Goal: Task Accomplishment & Management: Manage account settings

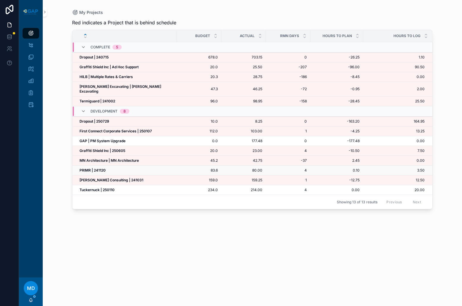
click at [102, 168] on strong "PRIMR | 241120" at bounding box center [93, 170] width 26 height 4
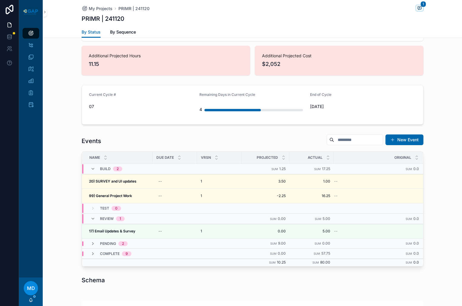
scroll to position [237, 0]
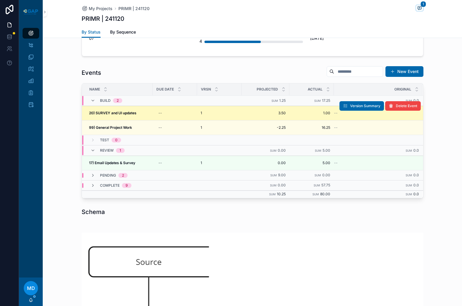
click at [115, 114] on strong "20) SURVEY and UI updates" at bounding box center [112, 113] width 47 height 4
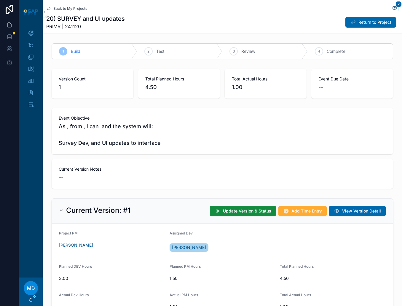
click at [245, 164] on div "Current Version Notes --" at bounding box center [223, 174] width 342 height 30
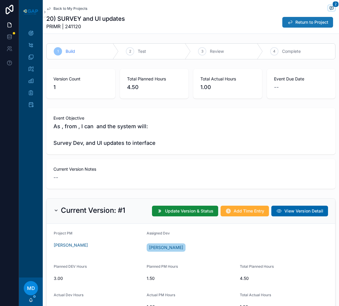
click at [295, 19] on button "Return to Project" at bounding box center [307, 22] width 51 height 11
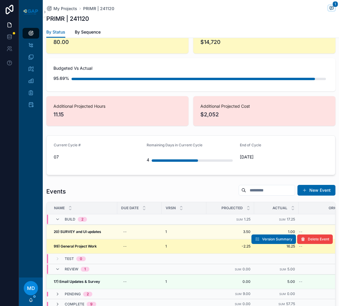
scroll to position [178, 0]
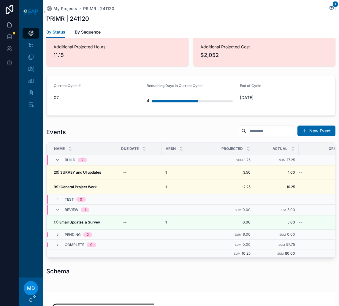
click at [58, 211] on div "Review 1" at bounding box center [72, 209] width 34 height 9
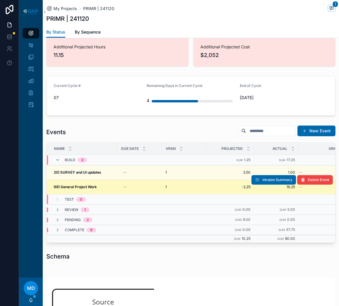
click at [85, 189] on strong "99) General Project Work" at bounding box center [75, 187] width 43 height 4
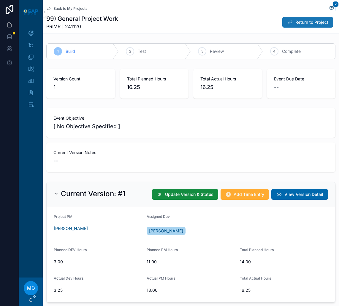
click at [309, 23] on span "Return to Project" at bounding box center [311, 22] width 33 height 6
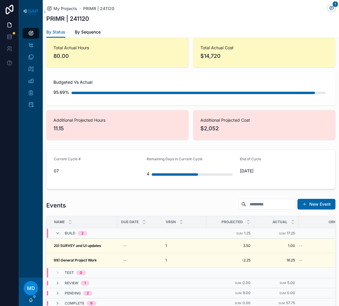
scroll to position [119, 0]
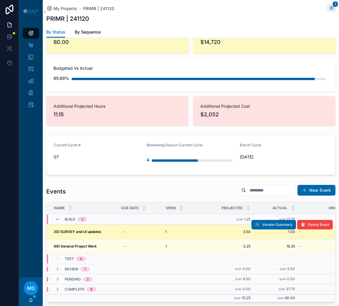
click at [77, 234] on strong "20) SURVEY and UI updates" at bounding box center [77, 231] width 47 height 4
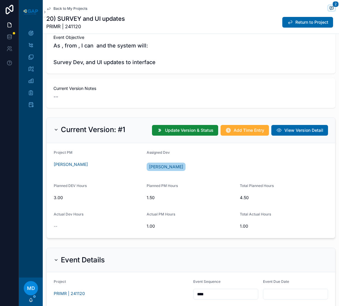
scroll to position [59, 0]
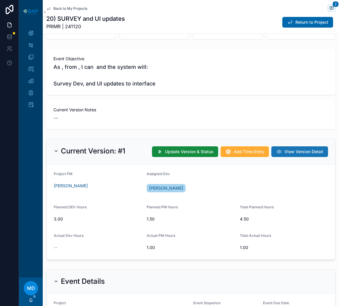
click at [295, 153] on span "View Version Detail" at bounding box center [303, 152] width 39 height 6
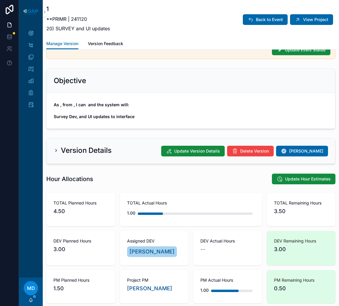
scroll to position [59, 0]
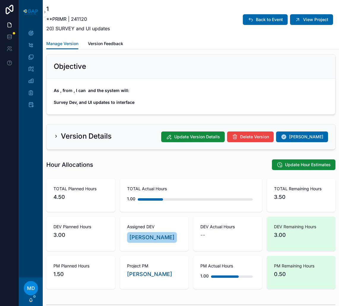
click at [54, 137] on icon "scrollable content" at bounding box center [56, 136] width 5 height 5
click at [55, 136] on icon "scrollable content" at bounding box center [56, 136] width 5 height 5
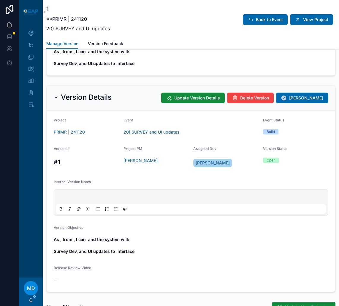
scroll to position [119, 0]
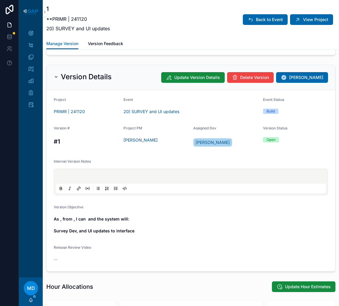
click at [133, 179] on p "scrollable content" at bounding box center [192, 177] width 270 height 6
paste div "scrollable content"
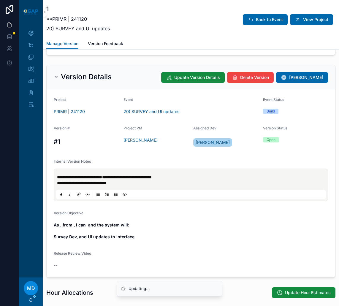
click at [59, 175] on p "**********" at bounding box center [192, 177] width 270 height 6
click at [149, 184] on p "**********" at bounding box center [192, 183] width 270 height 6
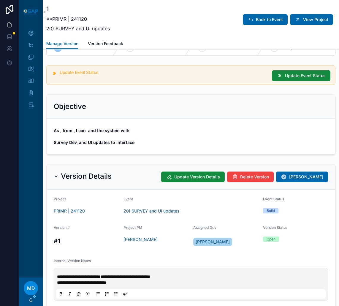
scroll to position [0, 0]
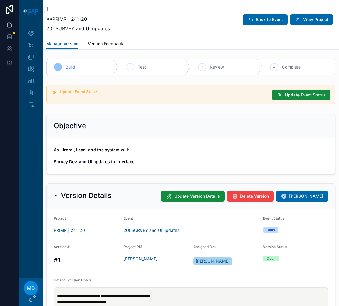
click at [140, 147] on span "As , from , I can and the system will: Survey Dev, and UI updates to interface" at bounding box center [191, 156] width 274 height 18
click at [271, 22] on span "Back to Event" at bounding box center [269, 20] width 27 height 6
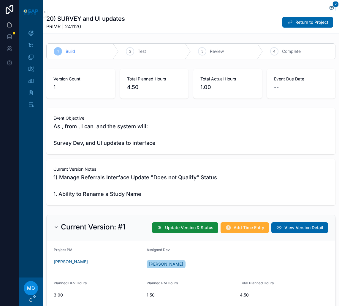
click at [72, 196] on span "1) Manage Referrals Interface Update "Does not Qualify" Status 1. Ability to Re…" at bounding box center [190, 185] width 275 height 25
click at [293, 228] on span "View Version Detail" at bounding box center [303, 228] width 39 height 6
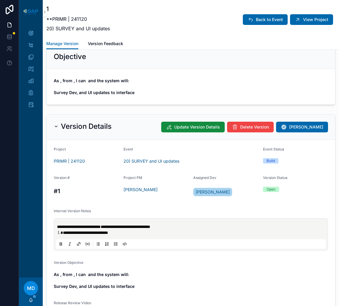
scroll to position [119, 0]
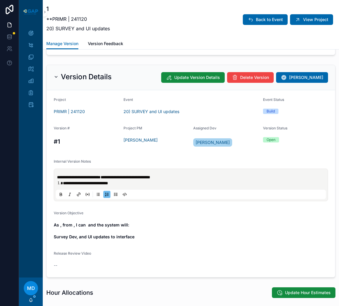
click at [63, 184] on li "**********" at bounding box center [195, 183] width 264 height 6
click at [63, 183] on li "**********" at bounding box center [195, 183] width 264 height 6
click at [190, 213] on div "Version Objective" at bounding box center [191, 214] width 274 height 7
click at [267, 24] on button "Back to Event" at bounding box center [265, 19] width 45 height 11
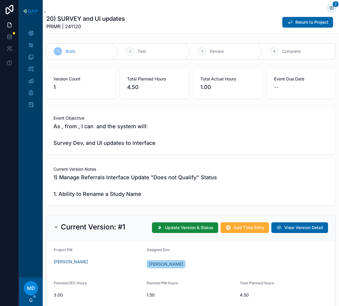
click at [76, 193] on span "1) Manage Referrals Interface Update "Does not Qualify" Status 1. Ability to Re…" at bounding box center [190, 185] width 275 height 25
click at [279, 228] on button "View Version Detail" at bounding box center [299, 227] width 57 height 11
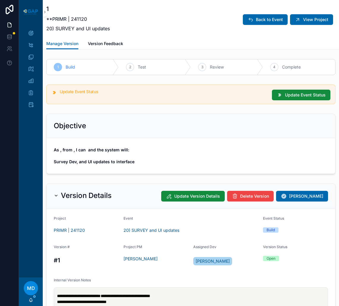
scroll to position [59, 0]
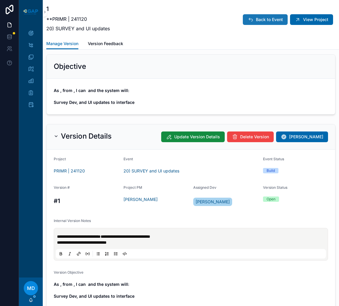
click at [277, 23] on button "Back to Event" at bounding box center [265, 19] width 45 height 11
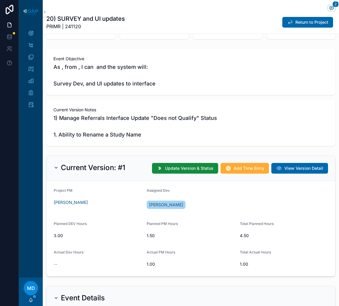
click at [94, 122] on span "1) Manage Referrals Interface Update "Does not Qualify" Status 1. Ability to Re…" at bounding box center [190, 126] width 275 height 25
click at [100, 135] on span "1) Manage Referrals Interface Update "Does not Qualify" Status 1. Ability to Re…" at bounding box center [190, 126] width 275 height 25
click at [177, 134] on span "1) Manage Referrals Interface Update "Does not Qualify" Status 1. Ability to Re…" at bounding box center [190, 126] width 275 height 25
click at [144, 127] on span "1) Manage Referrals Interface Update "Does not Qualify" Status 1. Ability to Re…" at bounding box center [190, 126] width 275 height 25
click at [285, 171] on button "View Version Detail" at bounding box center [299, 168] width 57 height 11
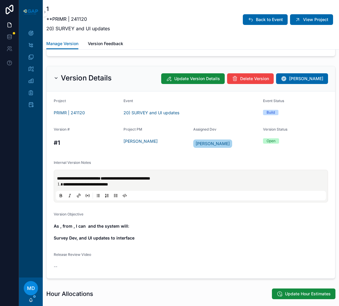
scroll to position [119, 0]
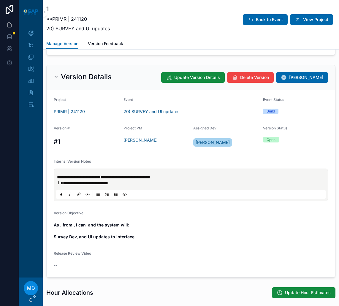
click at [96, 185] on span "**********" at bounding box center [85, 183] width 45 height 4
click at [63, 183] on li "**********" at bounding box center [195, 183] width 264 height 6
click at [61, 177] on strong "**********" at bounding box center [79, 177] width 44 height 4
click at [273, 20] on span "Back to Event" at bounding box center [269, 20] width 27 height 6
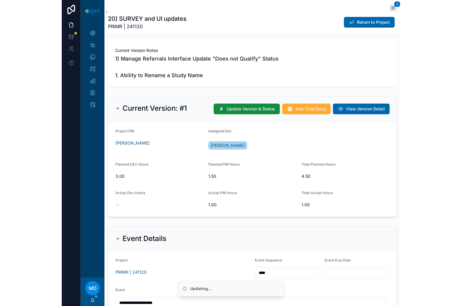
scroll to position [59, 0]
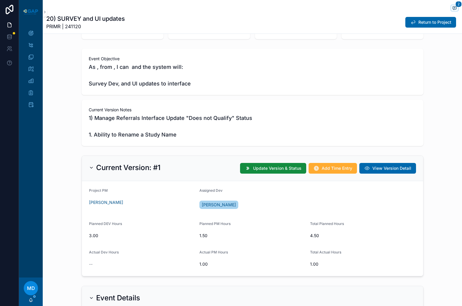
click at [165, 119] on span "1) Manage Referrals Interface Update "Does not Qualify" Status 1. Ability to Re…" at bounding box center [253, 126] width 328 height 25
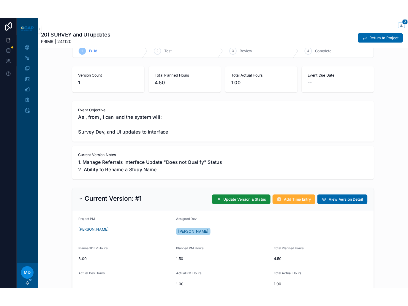
scroll to position [0, 0]
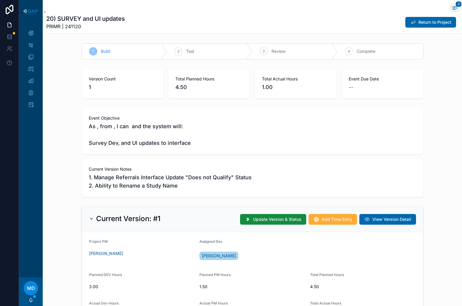
click at [19, 114] on div at bounding box center [9, 153] width 19 height 306
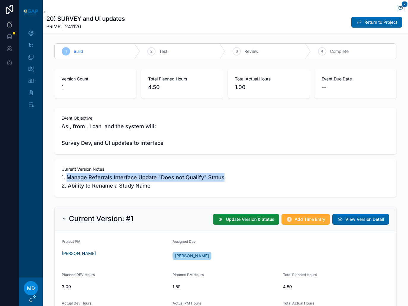
drag, startPoint x: 64, startPoint y: 175, endPoint x: 221, endPoint y: 179, distance: 157.6
click at [221, 179] on span "1. Manage Referrals Interface Update "Does not Qualify" Status 2. Ability to Re…" at bounding box center [225, 181] width 328 height 17
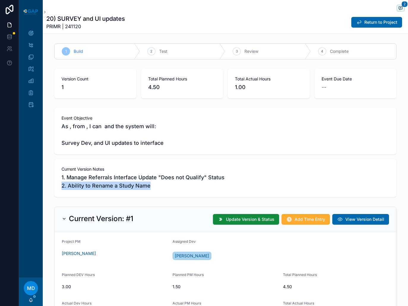
drag, startPoint x: 150, startPoint y: 187, endPoint x: 51, endPoint y: 189, distance: 98.5
click at [51, 189] on div "Event Objective As , from , I can and the system will: Survey Dev, and UI updat…" at bounding box center [225, 153] width 365 height 94
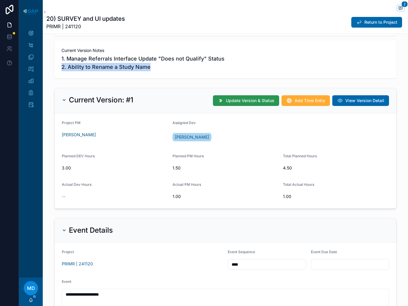
click at [261, 98] on span "Update Version & Status" at bounding box center [250, 101] width 48 height 6
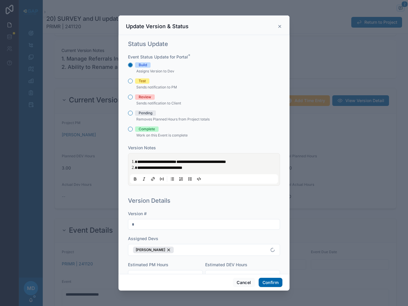
drag, startPoint x: 128, startPoint y: 76, endPoint x: 133, endPoint y: 83, distance: 8.3
click at [128, 77] on div "Build Assigns Version to Dev Test Sends notification to PM Review Sends notific…" at bounding box center [204, 100] width 152 height 77
click at [132, 82] on button "Test" at bounding box center [130, 81] width 5 height 5
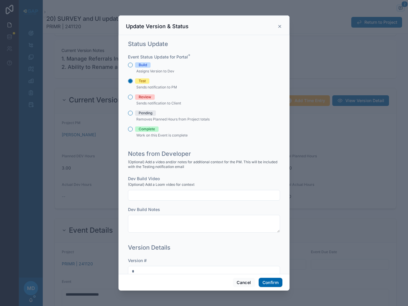
click at [164, 195] on input "text" at bounding box center [203, 195] width 151 height 8
paste input "**********"
type input "**********"
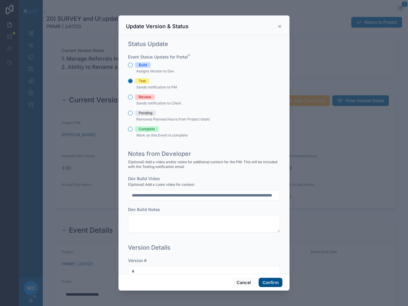
click at [276, 282] on button "Confirm" at bounding box center [270, 282] width 24 height 9
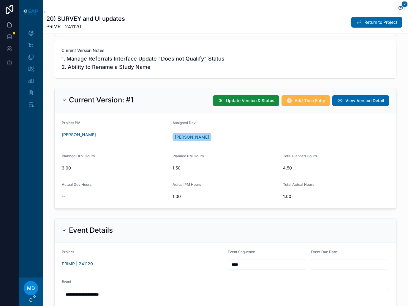
click at [306, 98] on span "Add Time Entry" at bounding box center [309, 101] width 31 height 6
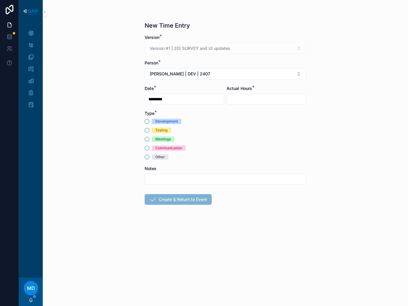
click at [161, 120] on div "Development" at bounding box center [166, 121] width 23 height 5
click at [149, 120] on button "Development" at bounding box center [147, 121] width 5 height 5
click at [250, 98] on input "scrollable content" at bounding box center [266, 99] width 79 height 8
type input "****"
click at [187, 200] on button "Create & Return to Event" at bounding box center [178, 199] width 67 height 11
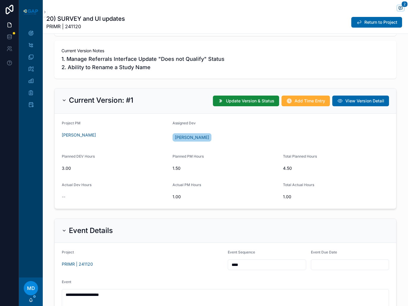
scroll to position [119, 0]
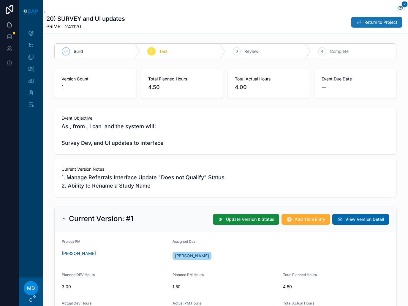
click at [370, 25] on span "Return to Project" at bounding box center [380, 22] width 33 height 6
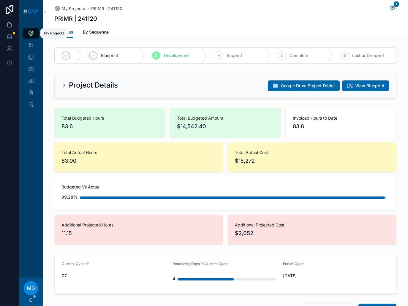
click at [26, 35] on div "My Projects" at bounding box center [30, 32] width 9 height 9
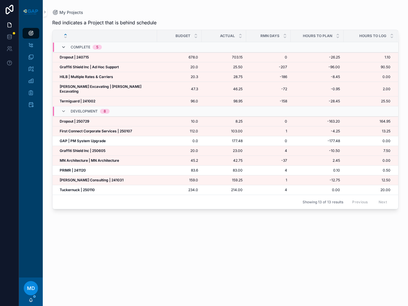
click at [63, 46] on icon "scrollable content" at bounding box center [63, 47] width 5 height 5
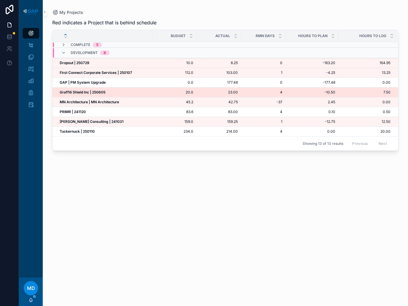
click at [79, 90] on strong "Graffiti Shield Inc | 250605" at bounding box center [83, 92] width 46 height 4
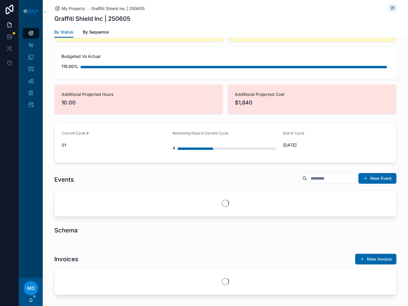
scroll to position [190, 0]
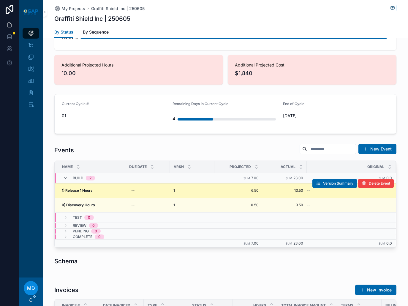
click at [85, 191] on strong "1) Release 1 Hours" at bounding box center [77, 190] width 31 height 4
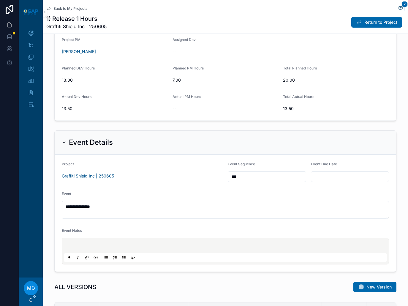
scroll to position [178, 0]
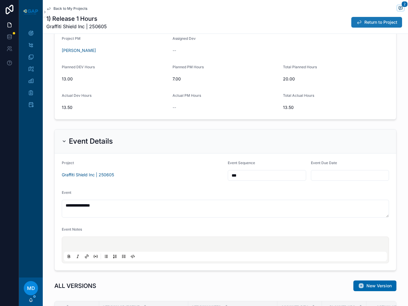
click at [375, 21] on span "Return to Project" at bounding box center [380, 22] width 33 height 6
